Goal: Transaction & Acquisition: Download file/media

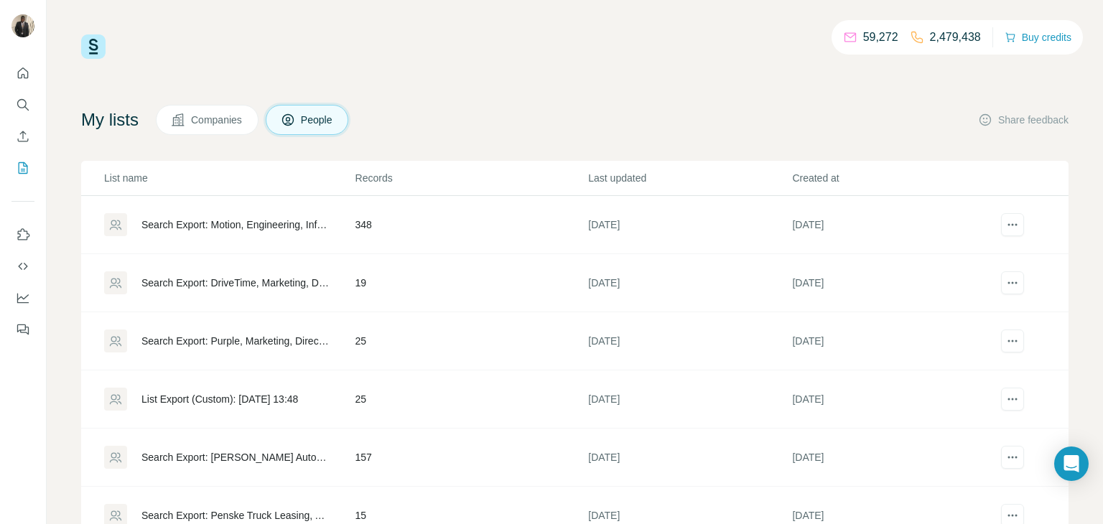
scroll to position [59, 0]
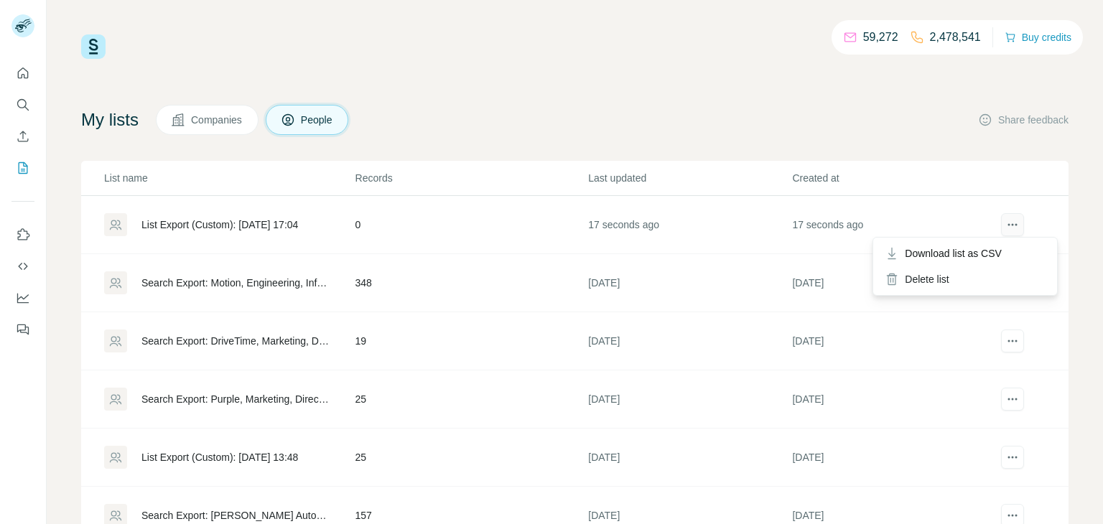
click at [1007, 215] on button "actions" at bounding box center [1012, 224] width 23 height 23
click at [1015, 220] on icon "actions" at bounding box center [1012, 225] width 14 height 14
click at [205, 225] on div "List Export (Custom): [DATE] 17:04" at bounding box center [219, 225] width 157 height 14
click at [1013, 220] on icon "actions" at bounding box center [1012, 225] width 14 height 14
click at [1005, 221] on icon "actions" at bounding box center [1012, 225] width 14 height 14
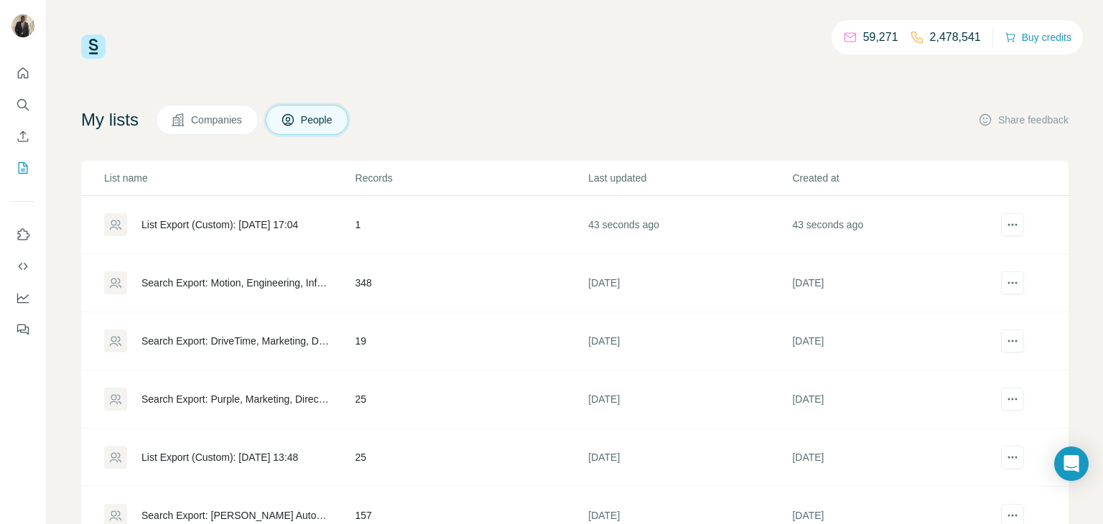
click at [964, 238] on td "43 seconds ago" at bounding box center [893, 225] width 204 height 58
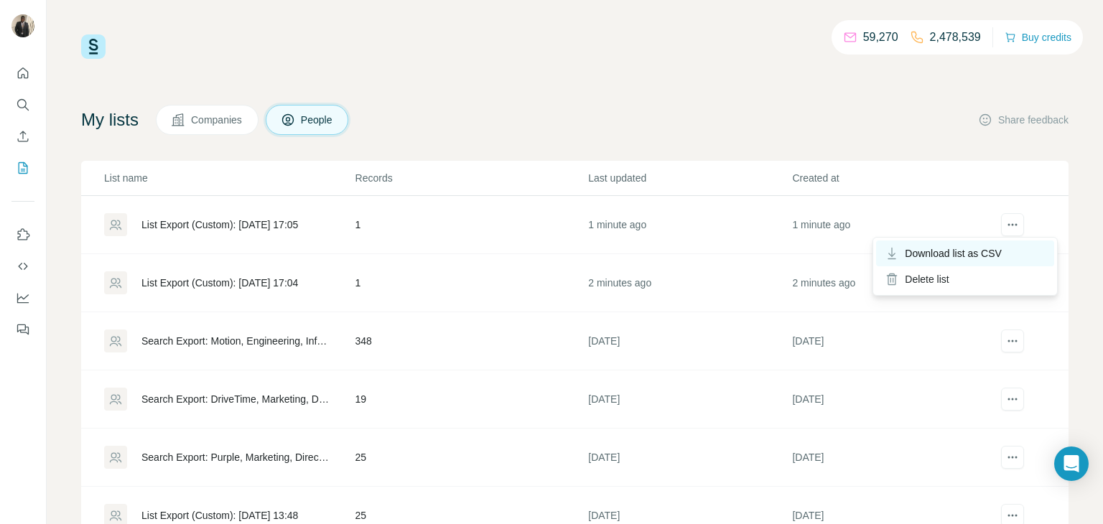
click at [980, 251] on span "Download list as CSV" at bounding box center [953, 253] width 97 height 14
